Goal: Task Accomplishment & Management: Manage account settings

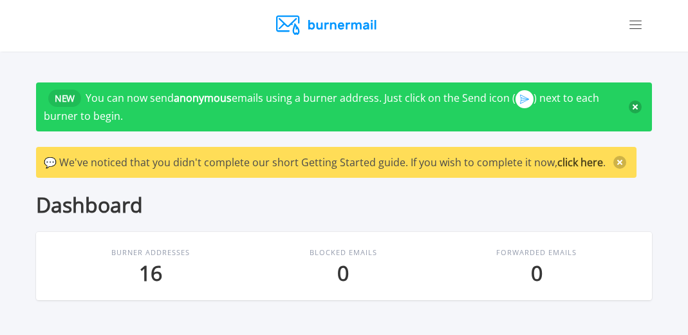
scroll to position [129, 0]
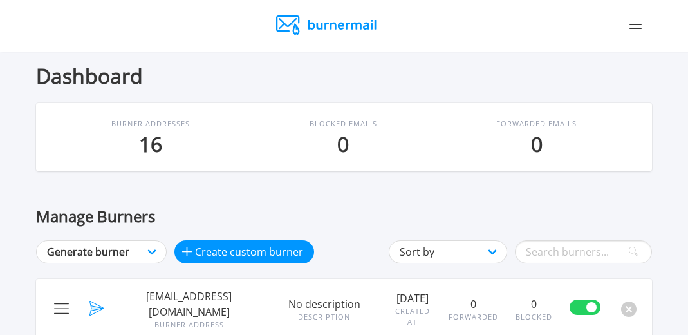
click at [296, 23] on img at bounding box center [327, 24] width 103 height 19
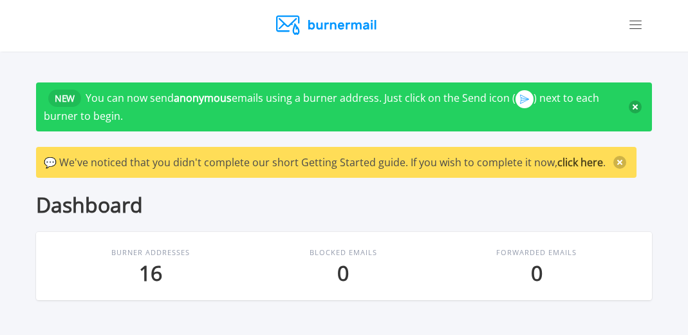
drag, startPoint x: 617, startPoint y: 22, endPoint x: 663, endPoint y: 23, distance: 45.7
click at [623, 24] on section "Dashboard Mailbox Settings Billing Custom Domains Log Out Give us feedback" at bounding box center [344, 26] width 688 height 52
click at [663, 23] on section "Dashboard Mailbox Settings Billing Custom Domains Log Out Give us feedback" at bounding box center [344, 26] width 688 height 52
click at [642, 28] on img at bounding box center [636, 25] width 12 height 8
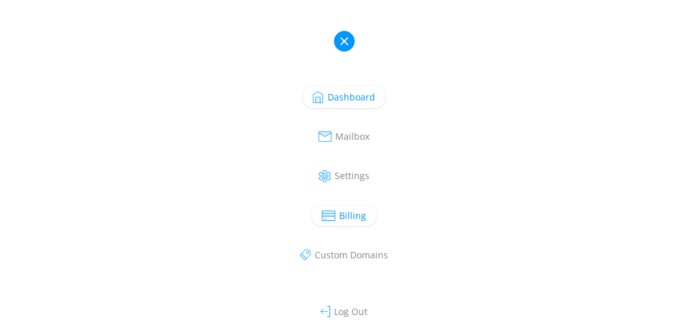
click at [345, 223] on link "Billing" at bounding box center [345, 215] width 66 height 21
